Goal: Task Accomplishment & Management: Manage account settings

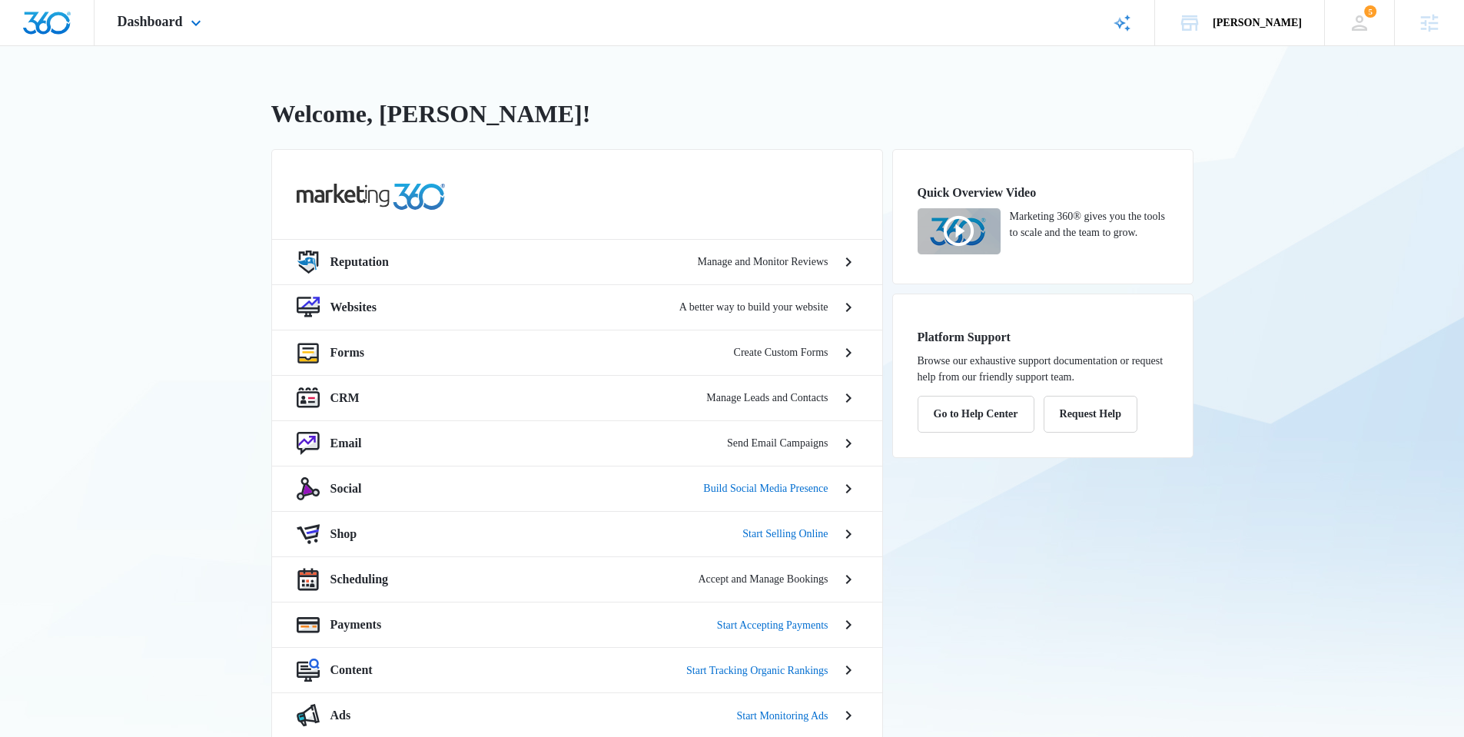
click at [158, 35] on div "Dashboard Apps Reputation Websites Forms CRM Email Social Shop Scheduling Payme…" at bounding box center [162, 22] width 134 height 45
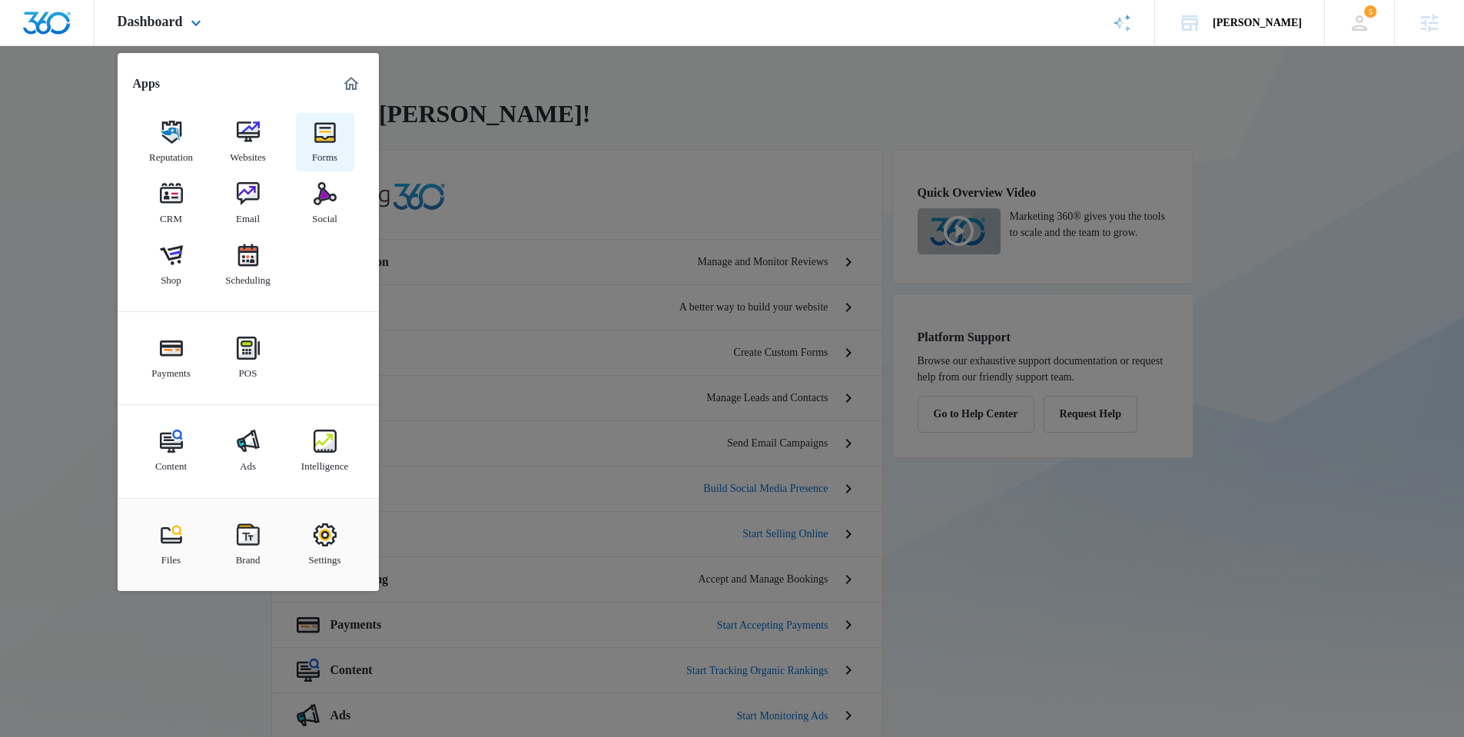
click at [347, 164] on link "Forms" at bounding box center [325, 142] width 58 height 58
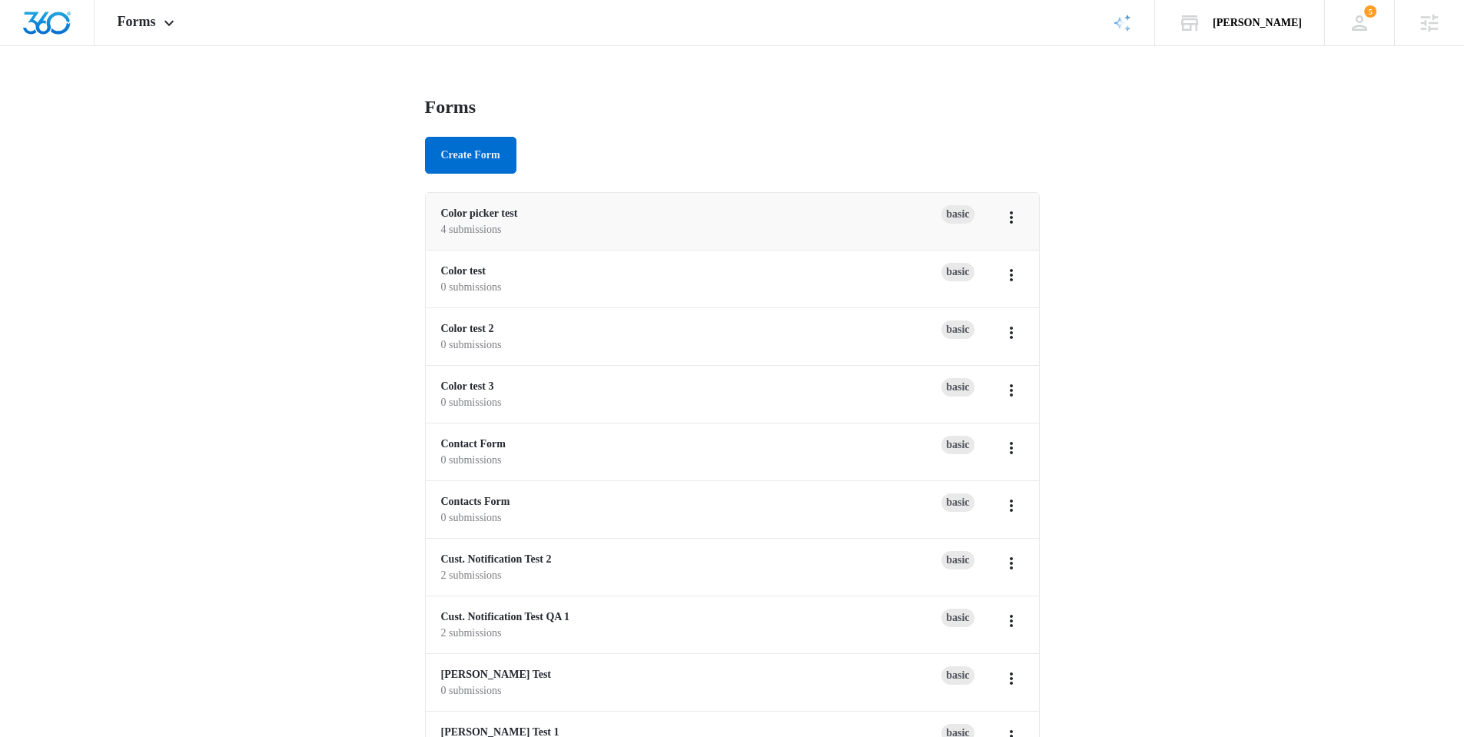
click at [483, 202] on li "Color picker test 4 submissions Basic" at bounding box center [732, 222] width 613 height 58
click at [488, 214] on link "Color picker test" at bounding box center [479, 213] width 77 height 12
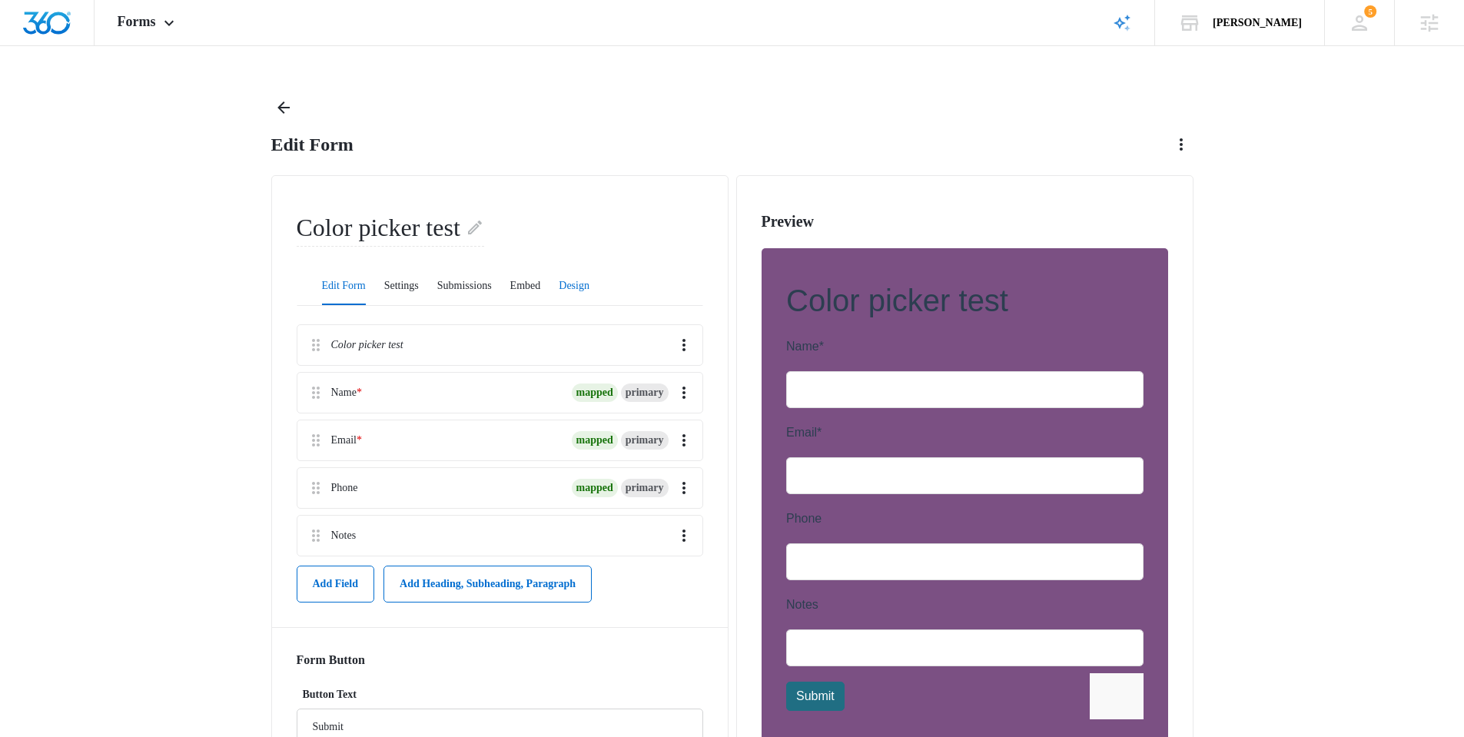
click at [589, 282] on button "Design" at bounding box center [574, 286] width 31 height 37
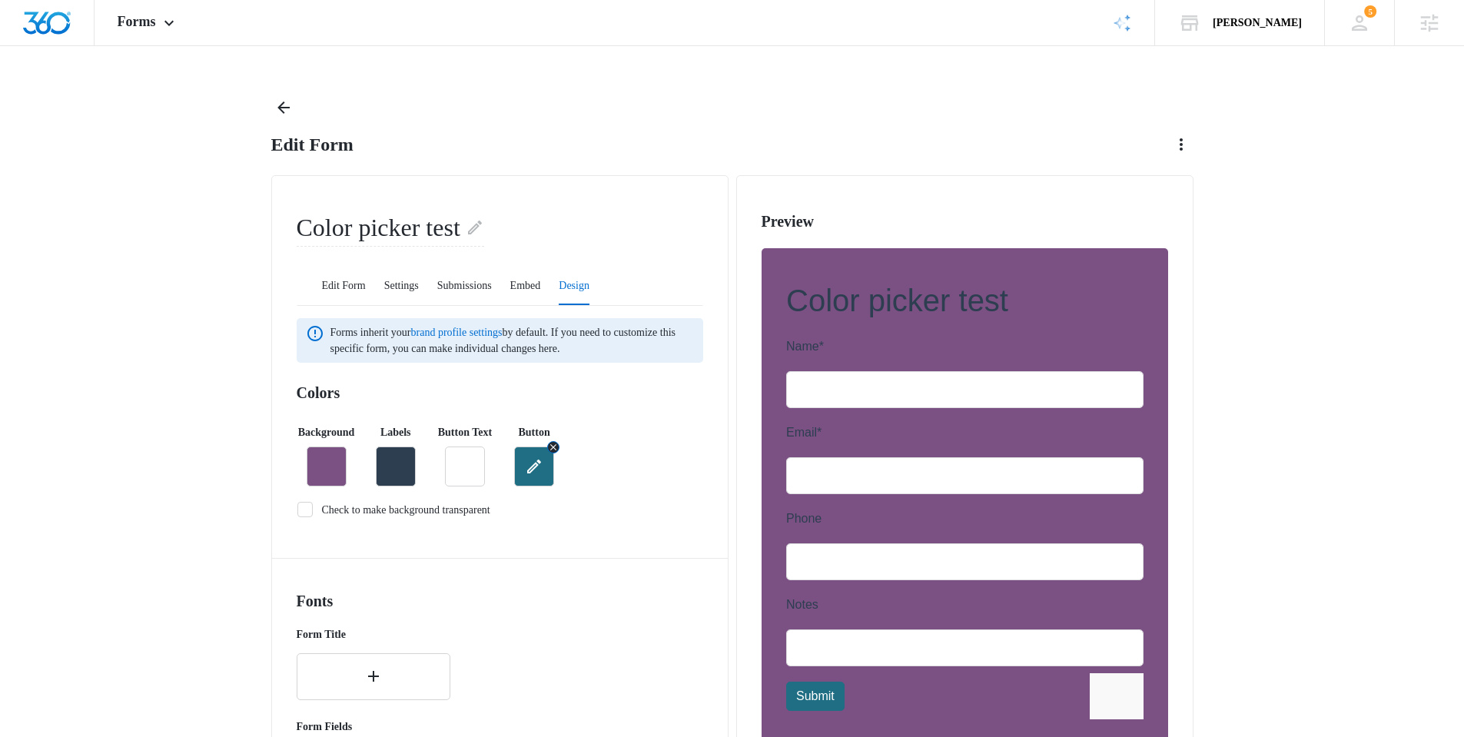
click at [533, 460] on icon "button" at bounding box center [534, 467] width 14 height 14
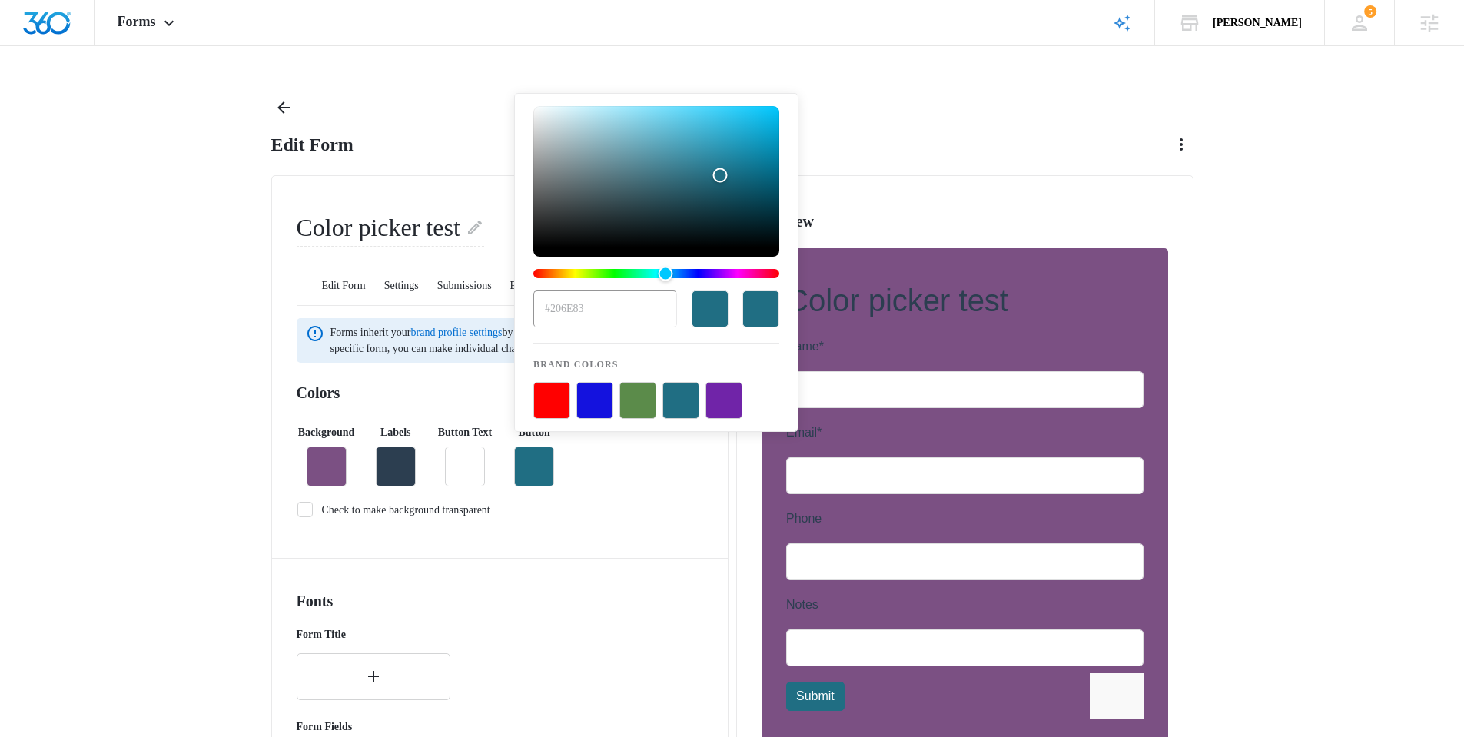
click at [615, 407] on div "color-picker-container" at bounding box center [656, 400] width 246 height 37
click at [606, 401] on button "color-picker-container" at bounding box center [594, 400] width 37 height 37
type input "#1412DE"
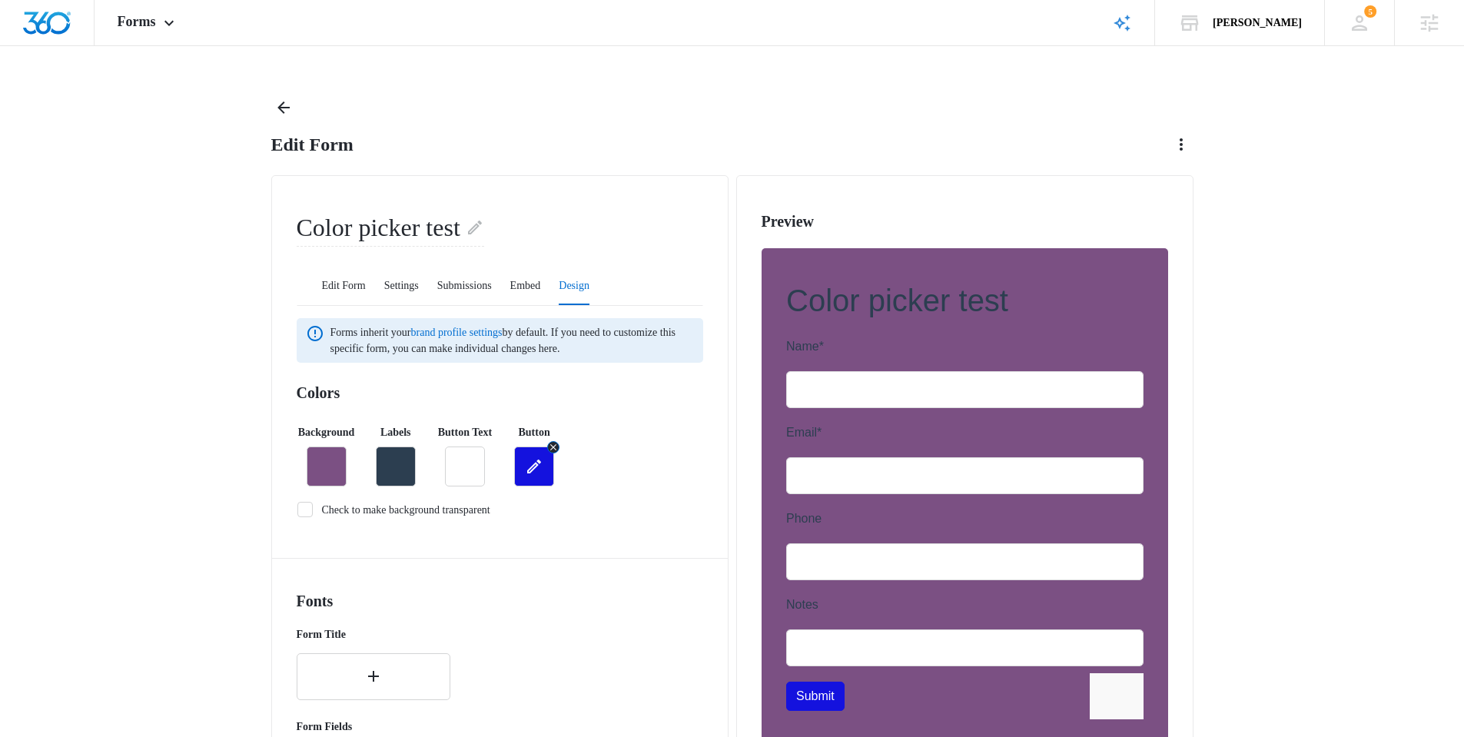
click at [555, 442] on icon "button" at bounding box center [553, 447] width 11 height 11
click at [682, 422] on div "Background Labels Button Text Button" at bounding box center [500, 449] width 406 height 75
click at [161, 4] on div "Forms Apps Reputation Websites Forms CRM Email Social Shop Scheduling Payments …" at bounding box center [148, 22] width 107 height 45
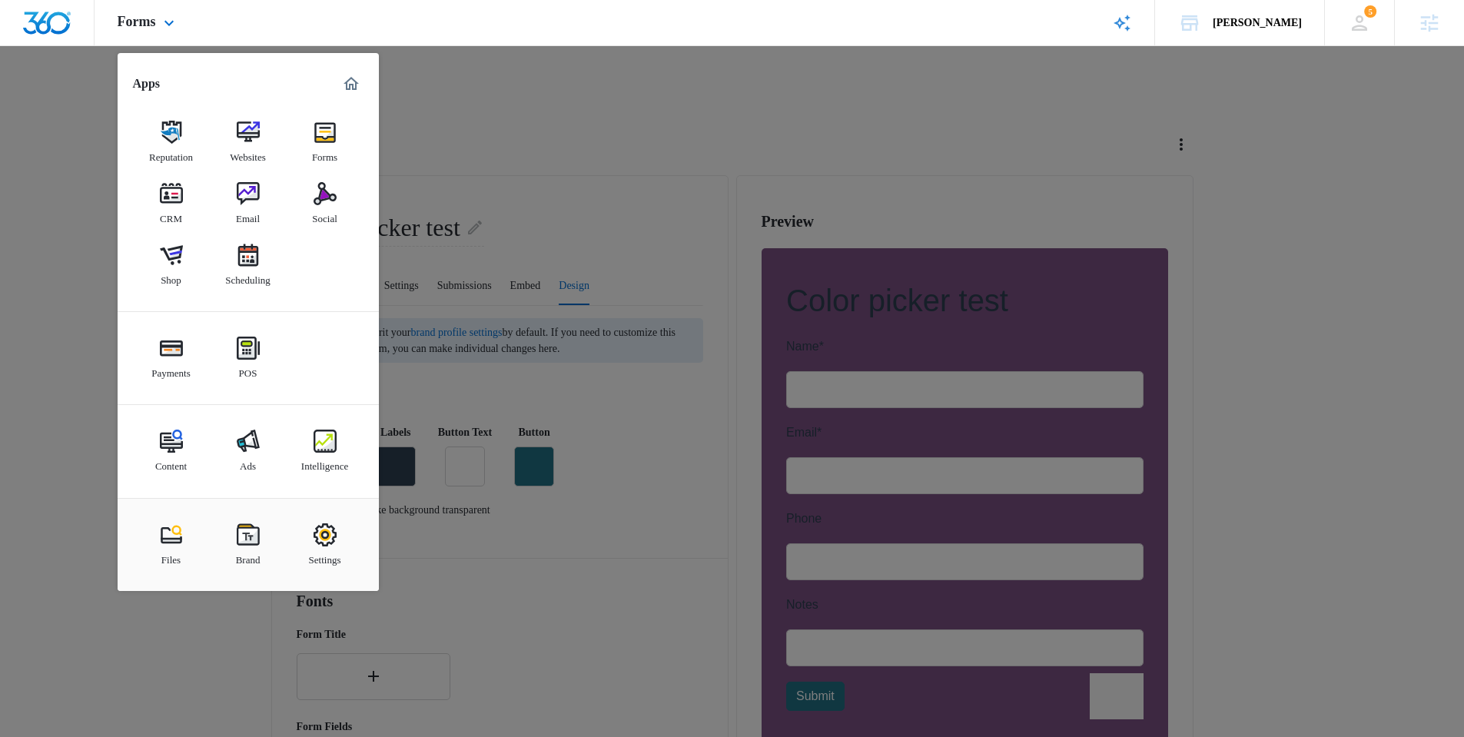
click at [225, 505] on div "Files Brand Settings" at bounding box center [248, 544] width 261 height 93
click at [247, 552] on div "Brand" at bounding box center [248, 556] width 25 height 20
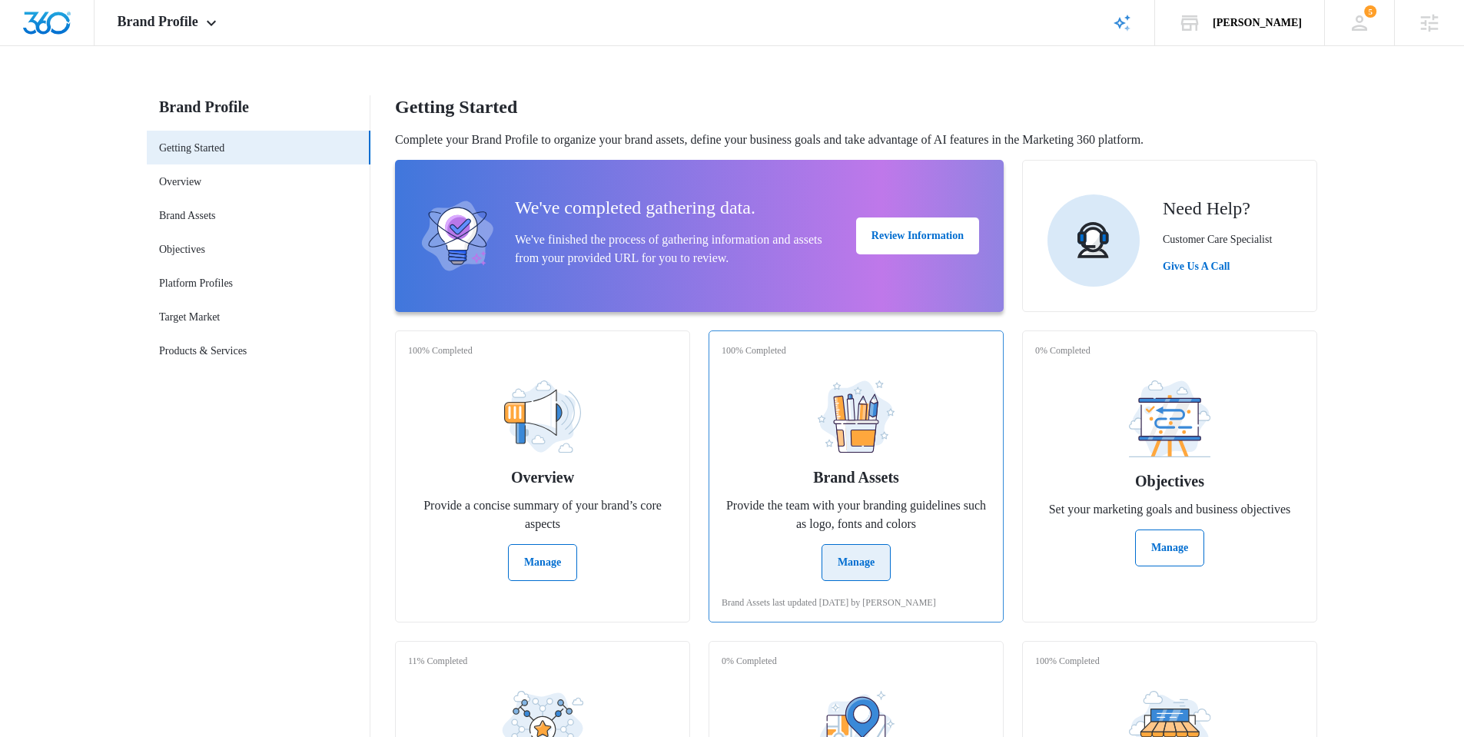
click at [872, 537] on div "Brand Assets Provide the team with your branding guidelines such as logo, fonts…" at bounding box center [856, 474] width 269 height 213
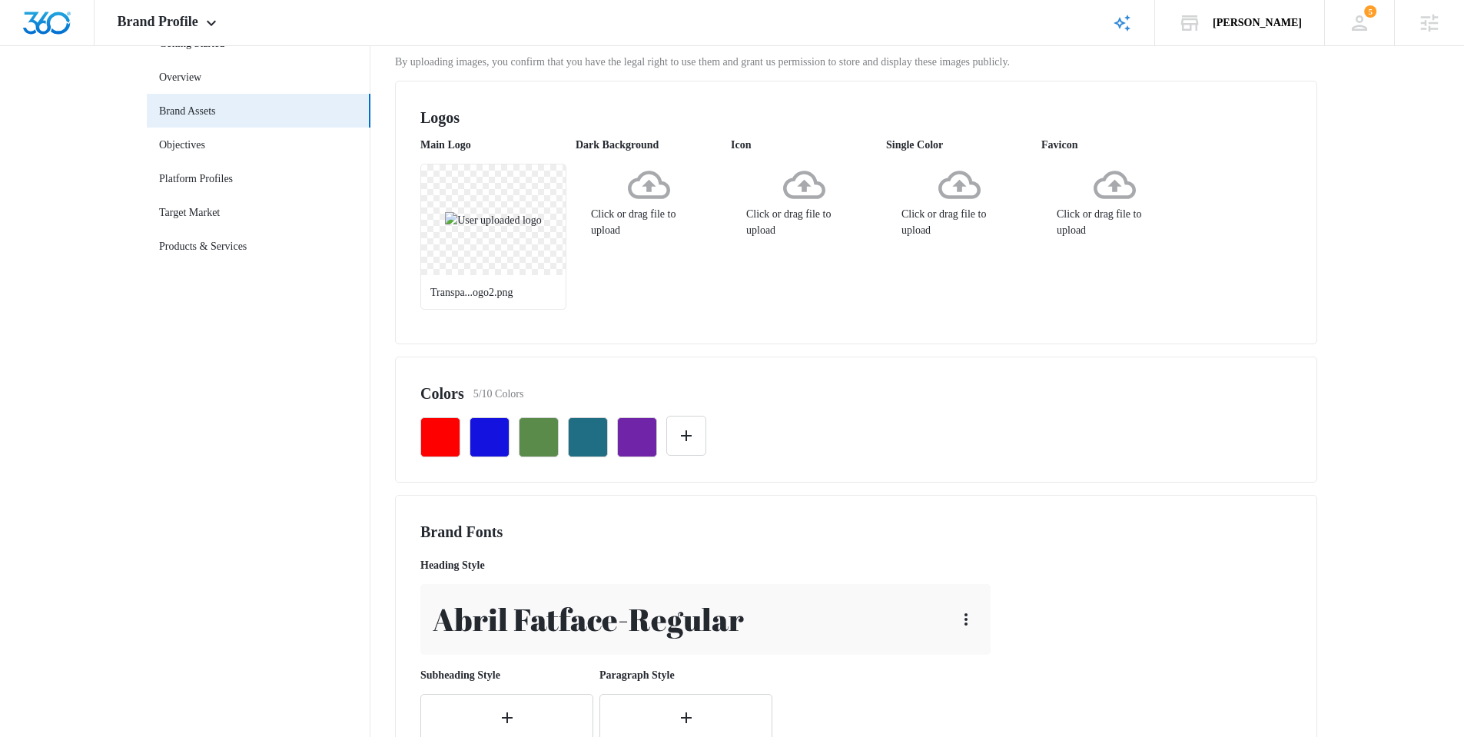
scroll to position [108, 0]
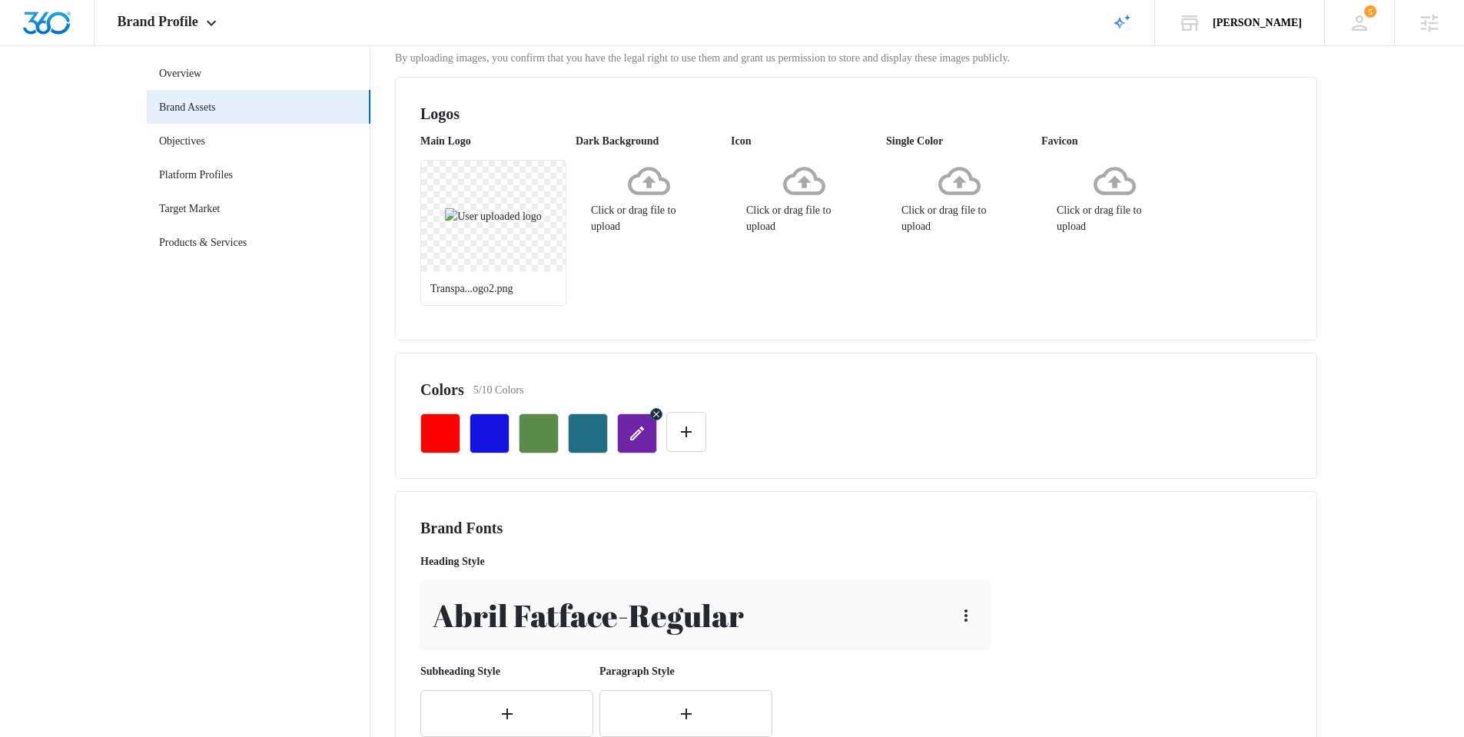
click at [655, 416] on icon "button" at bounding box center [656, 414] width 11 height 11
click at [609, 416] on icon "button" at bounding box center [607, 414] width 6 height 6
